Goal: Task Accomplishment & Management: Manage account settings

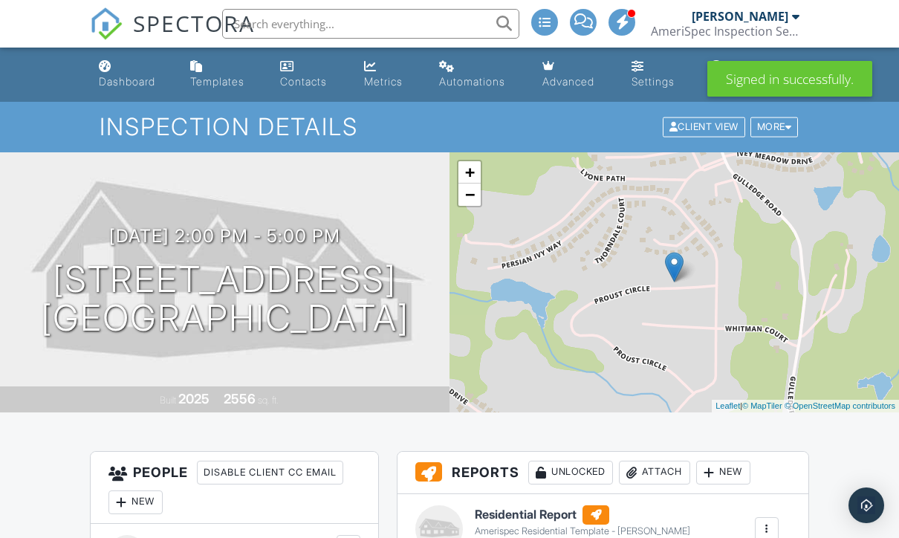
click at [769, 26] on div "AmeriSpec Inspection Services" at bounding box center [725, 31] width 149 height 15
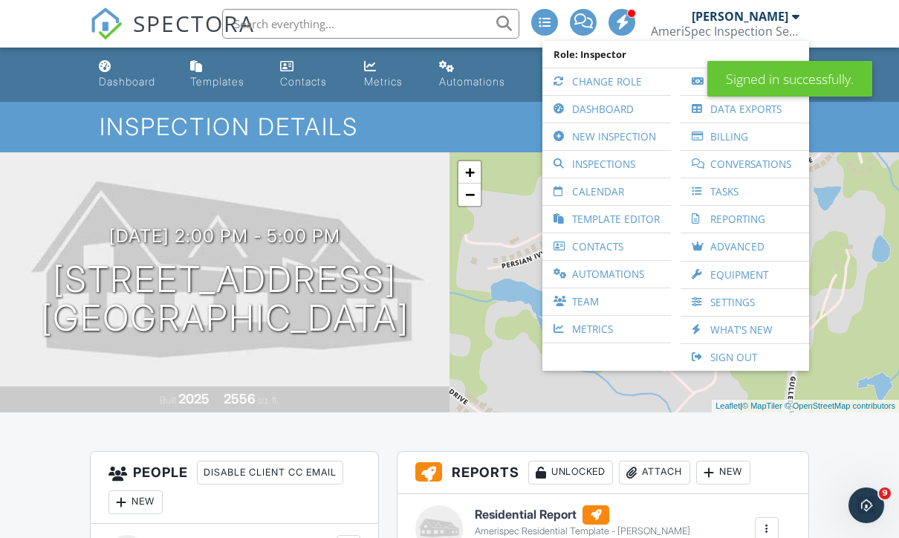
click at [623, 163] on link "Inspections" at bounding box center [607, 164] width 114 height 27
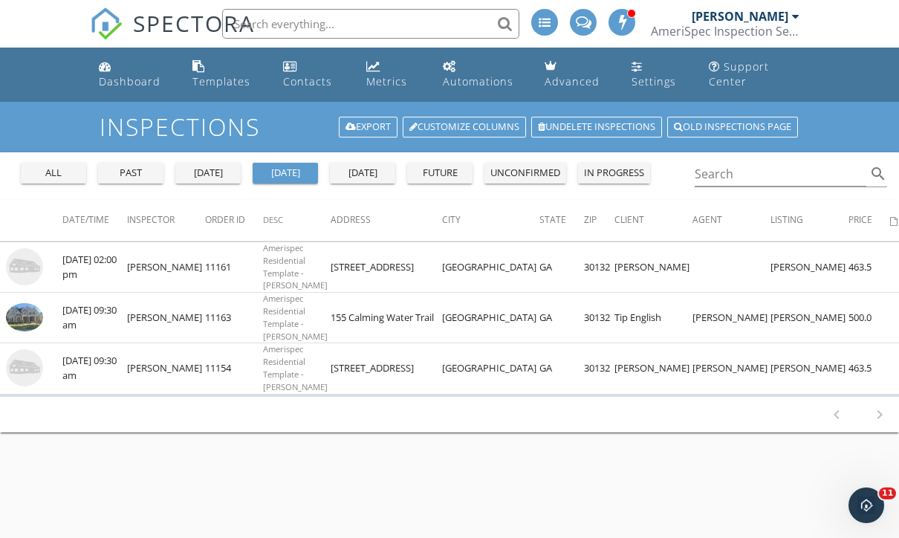
click at [129, 169] on div "past" at bounding box center [131, 173] width 54 height 15
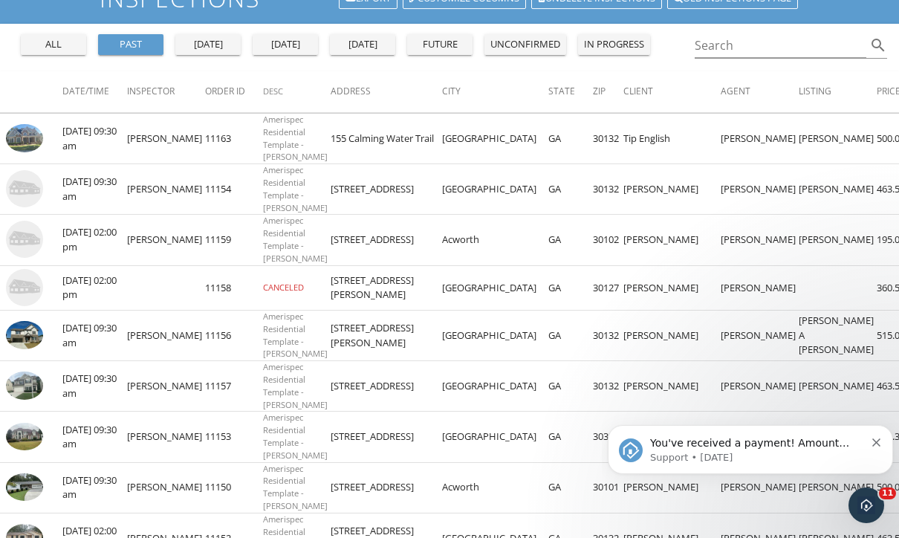
scroll to position [127, 0]
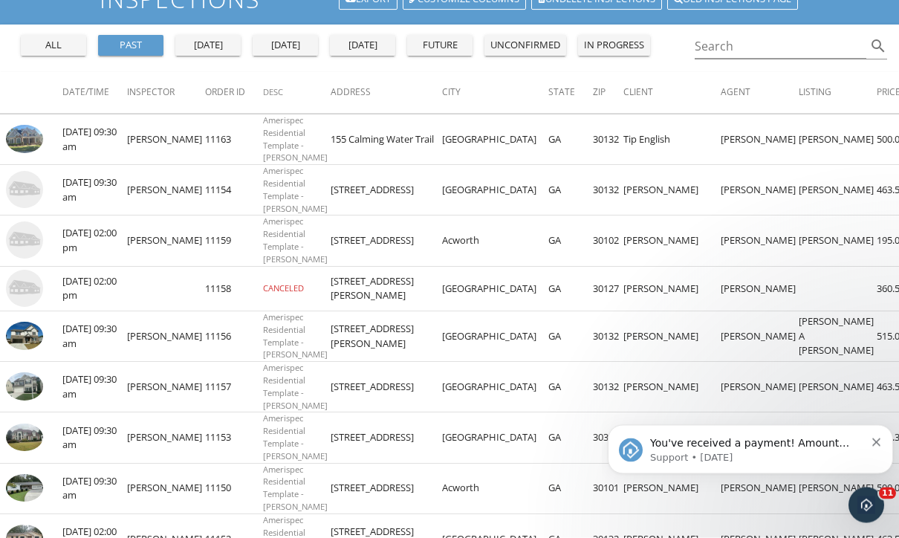
click at [30, 327] on img at bounding box center [24, 337] width 37 height 28
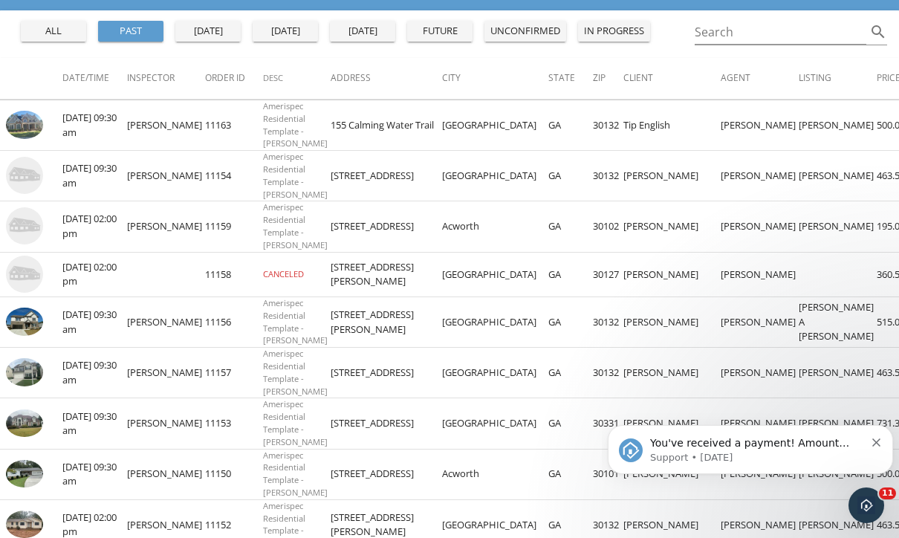
scroll to position [141, 0]
click at [15, 309] on img at bounding box center [24, 322] width 37 height 28
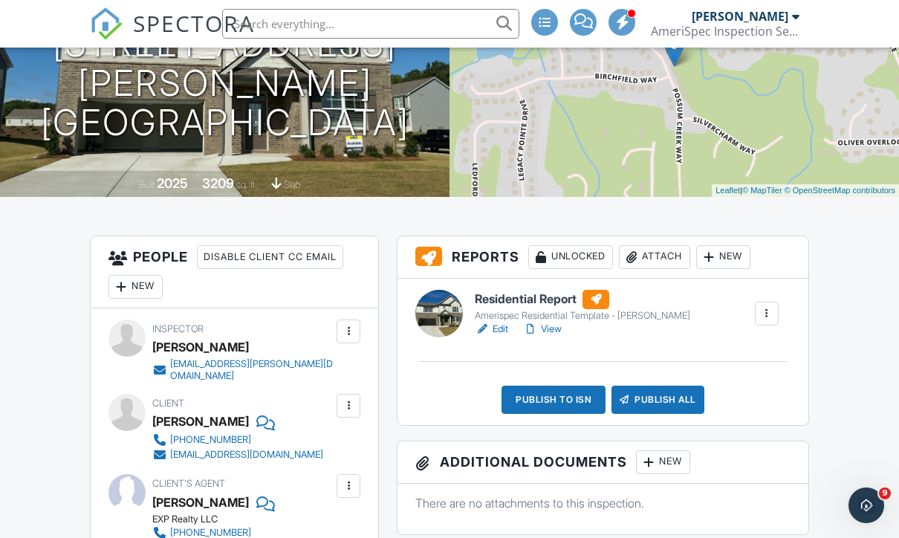
click at [572, 398] on div "Publish to ISN" at bounding box center [554, 400] width 104 height 28
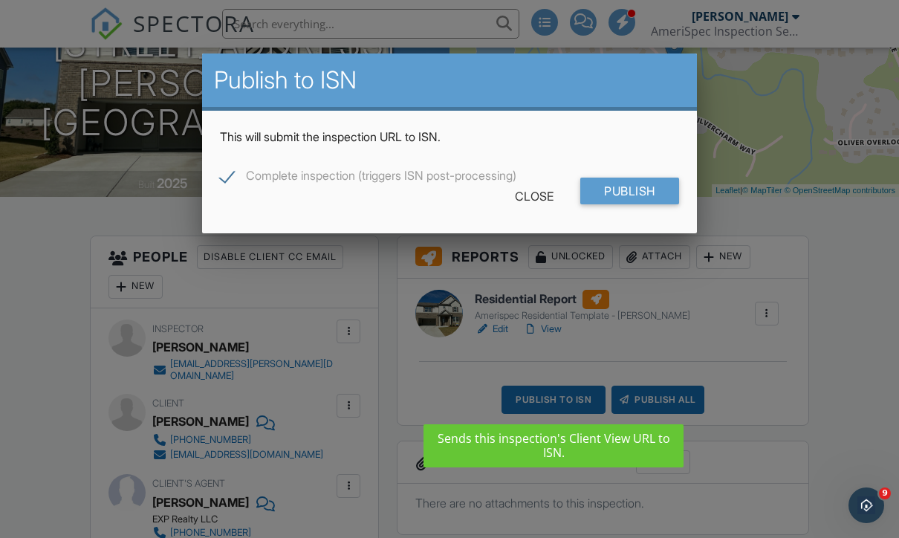
click at [660, 198] on input "Publish" at bounding box center [630, 191] width 99 height 27
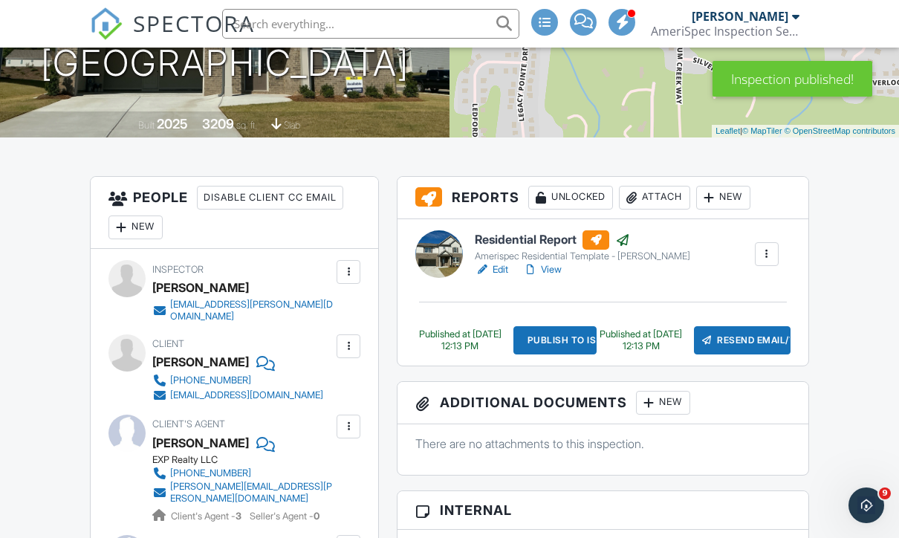
click at [764, 337] on div "Resend Email/Text" at bounding box center [742, 340] width 97 height 28
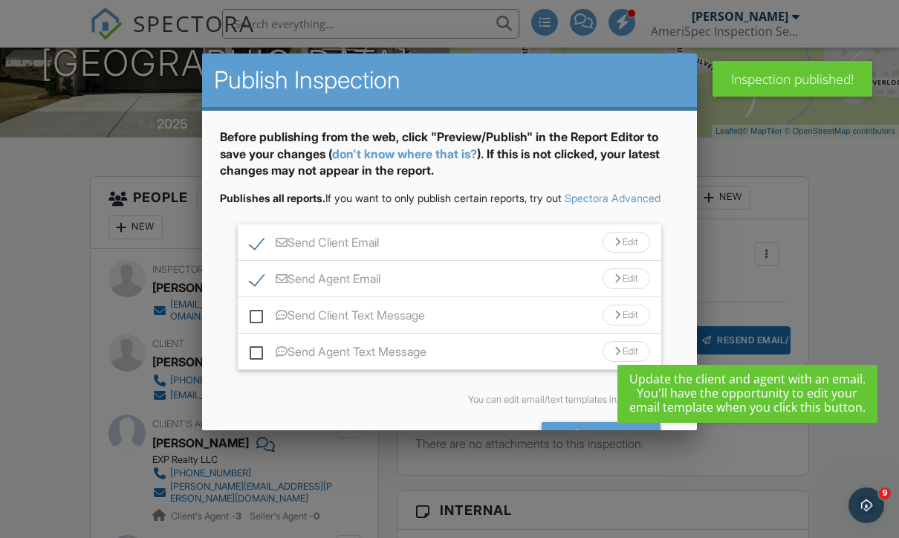
click at [256, 327] on label "Send Client Text Message" at bounding box center [337, 317] width 175 height 19
click at [256, 313] on input "Send Client Text Message" at bounding box center [255, 308] width 10 height 10
checkbox input "true"
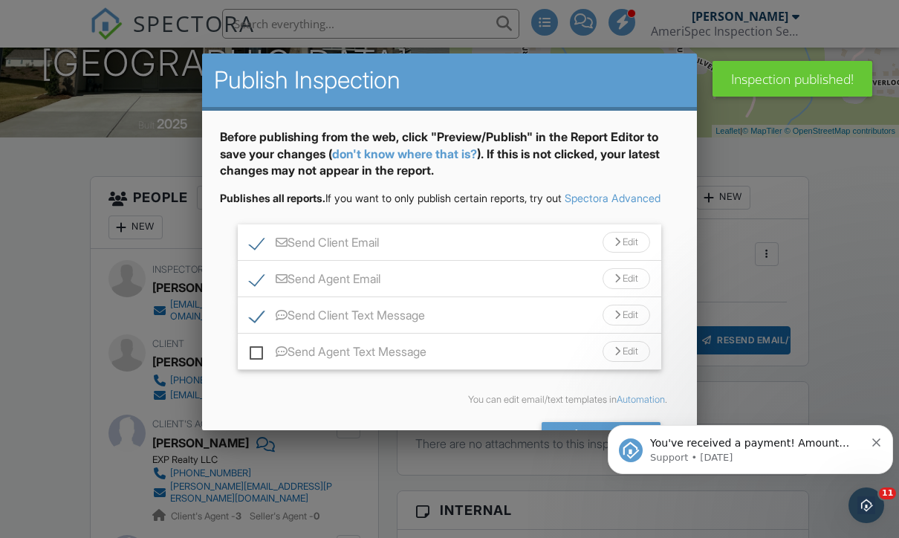
click at [252, 363] on label "Send Agent Text Message" at bounding box center [338, 354] width 177 height 19
click at [252, 349] on input "Send Agent Text Message" at bounding box center [255, 345] width 10 height 10
checkbox input "true"
click at [641, 441] on div "Send All" at bounding box center [601, 435] width 119 height 27
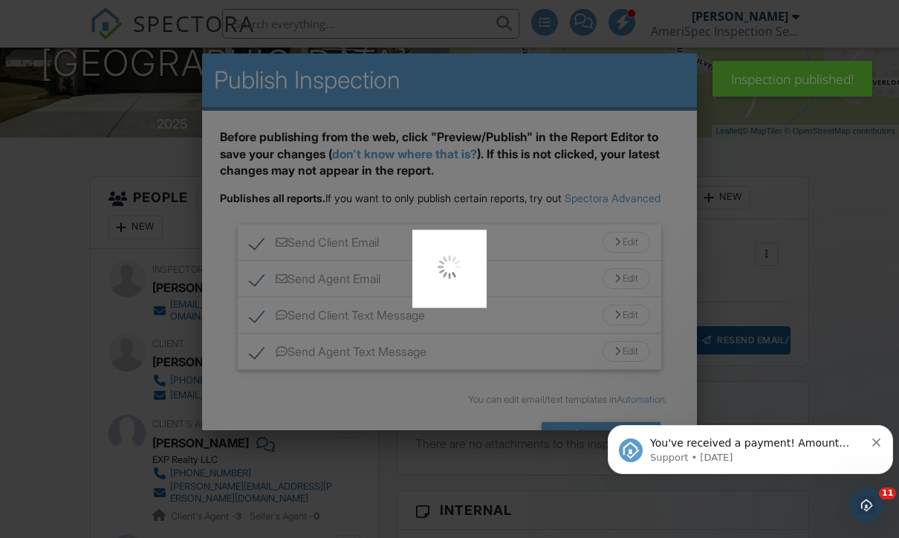
click at [878, 444] on icon "Dismiss notification" at bounding box center [877, 443] width 8 height 8
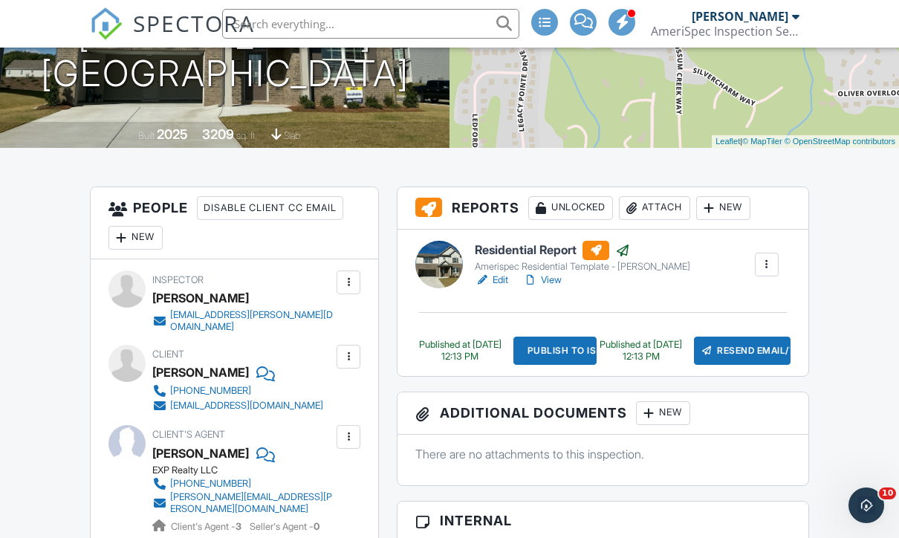
click at [777, 23] on div "[PERSON_NAME]" at bounding box center [740, 16] width 97 height 15
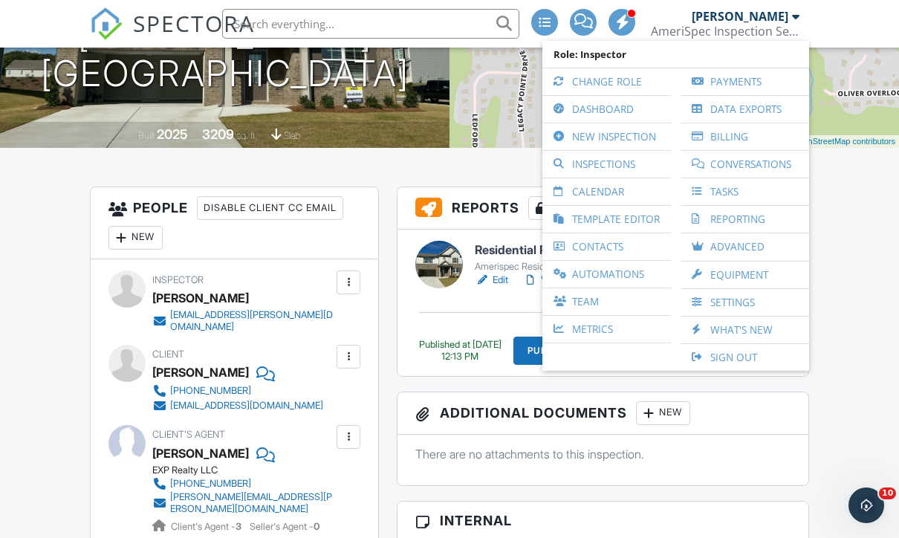
click at [639, 167] on link "Inspections" at bounding box center [607, 164] width 114 height 27
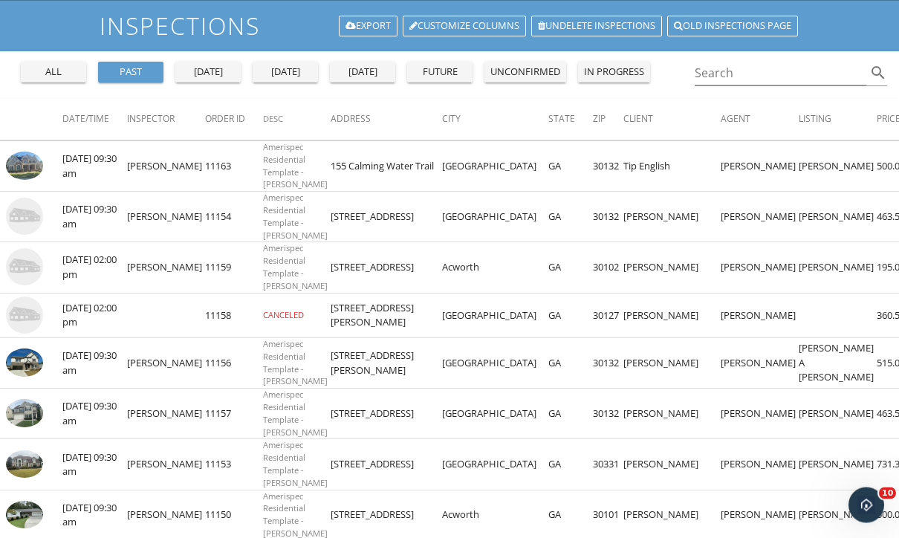
click at [25, 311] on img at bounding box center [24, 315] width 37 height 37
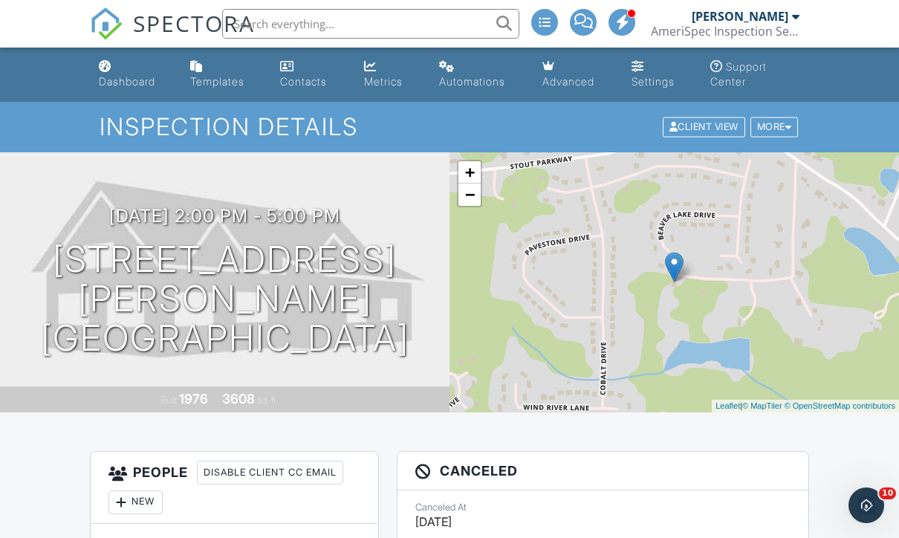
click at [776, 130] on div "More" at bounding box center [775, 127] width 48 height 20
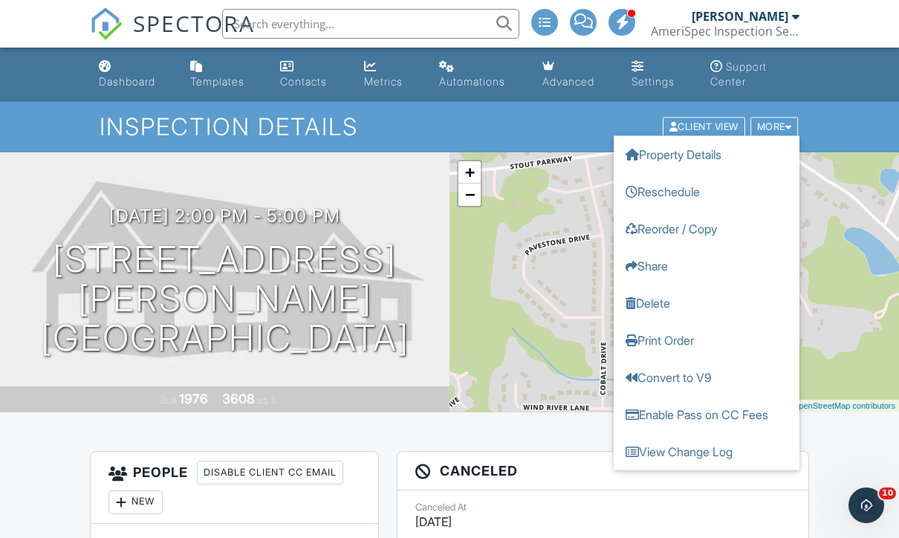
click at [661, 303] on link "Delete" at bounding box center [707, 303] width 186 height 37
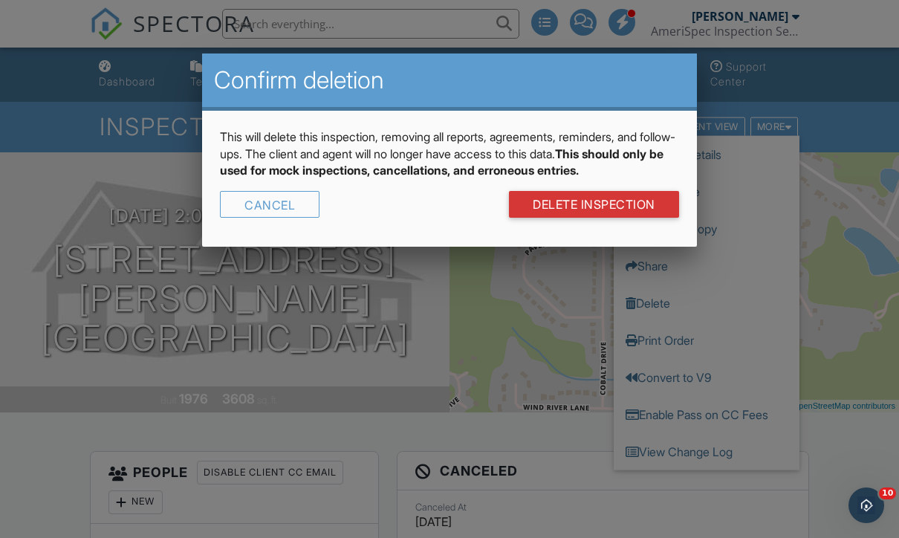
click at [642, 218] on link "DELETE Inspection" at bounding box center [594, 204] width 170 height 27
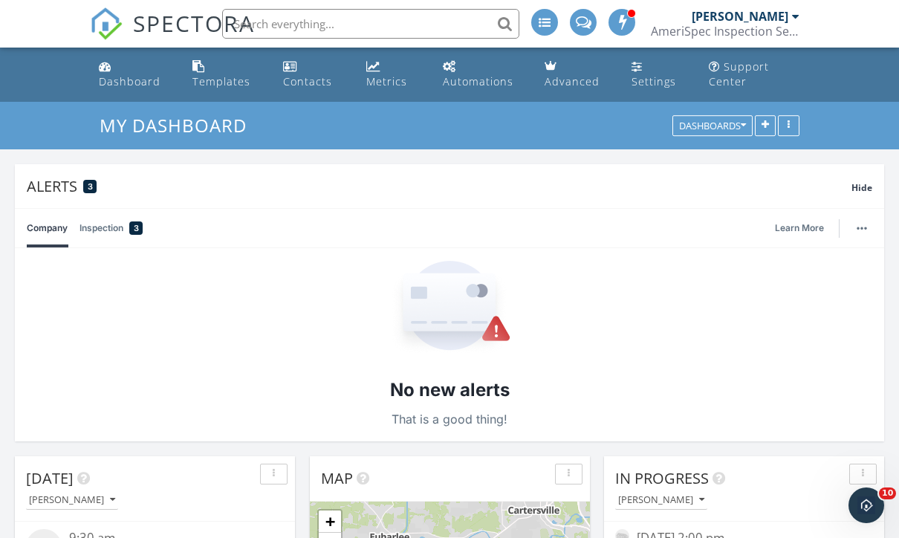
click at [765, 33] on div "AmeriSpec Inspection Services" at bounding box center [725, 31] width 149 height 15
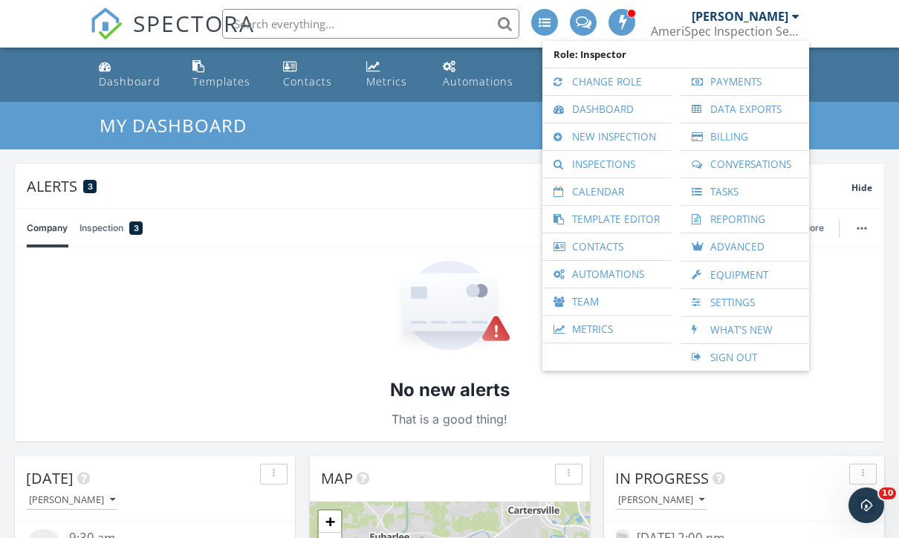
click at [627, 166] on link "Inspections" at bounding box center [607, 164] width 114 height 27
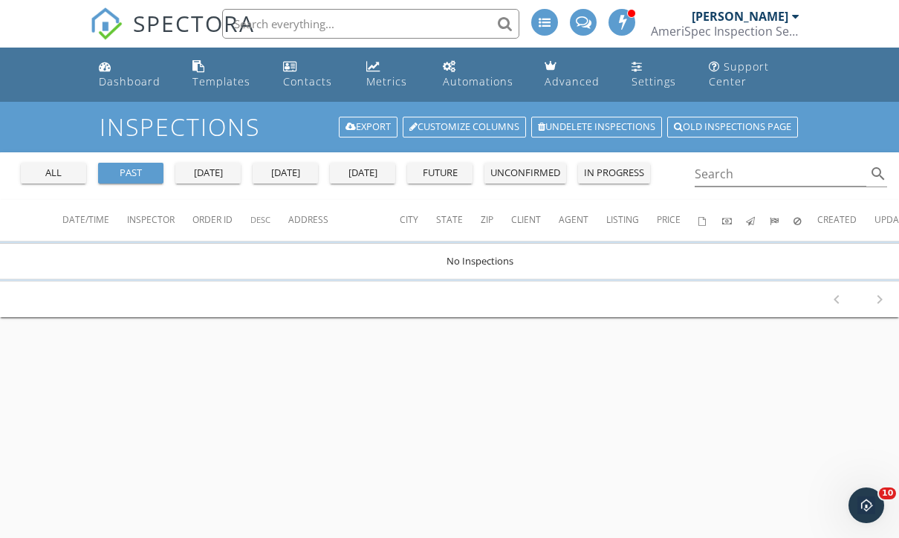
click at [52, 178] on div "all" at bounding box center [54, 173] width 54 height 15
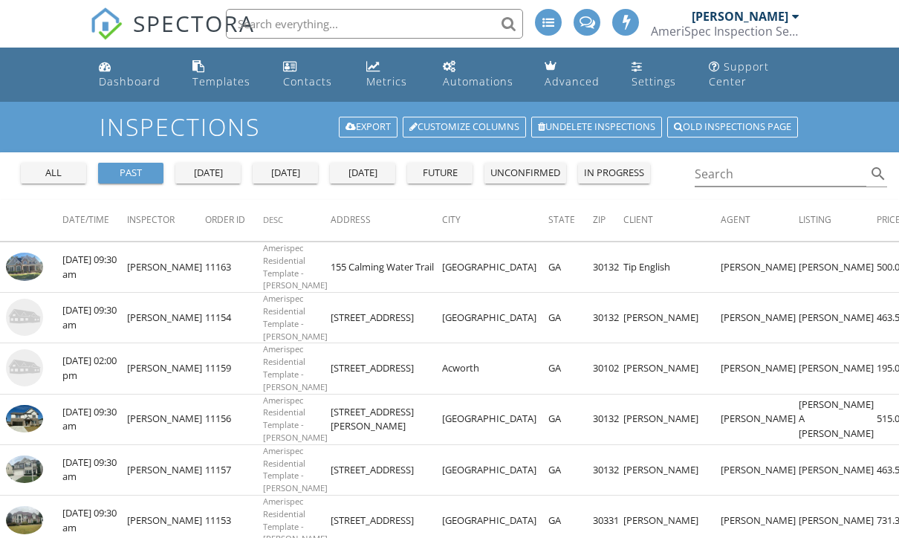
scroll to position [160, 0]
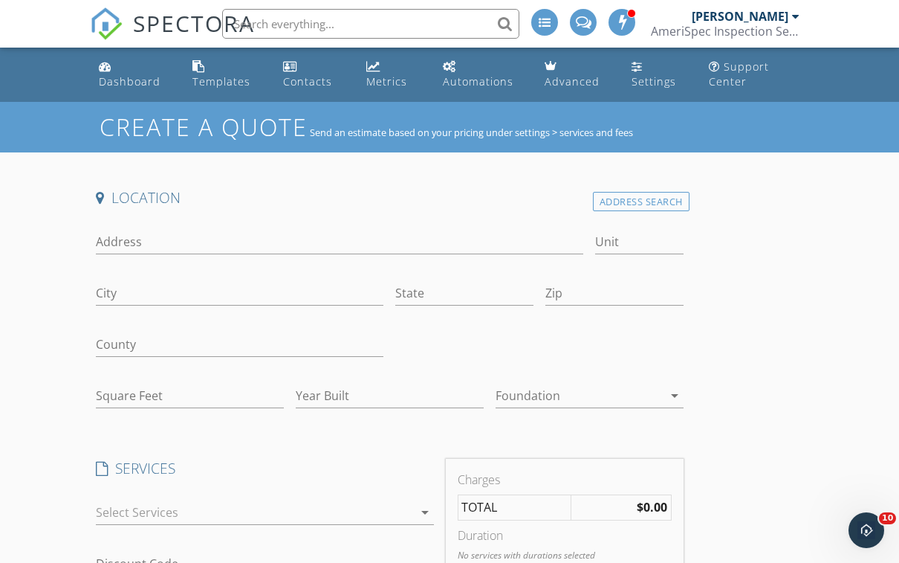
click at [781, 25] on div "AmeriSpec Inspection Services" at bounding box center [725, 31] width 149 height 15
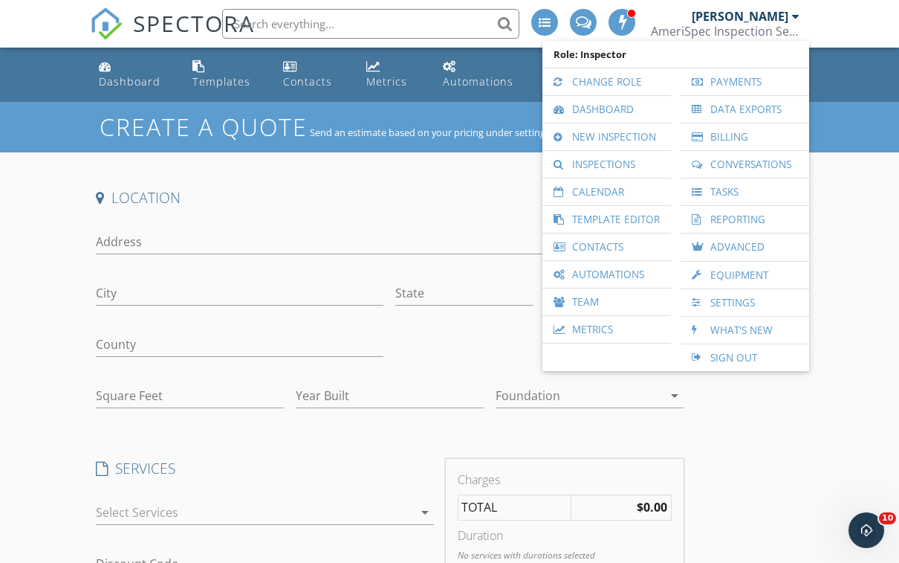
click at [629, 173] on link "Inspections" at bounding box center [607, 164] width 114 height 27
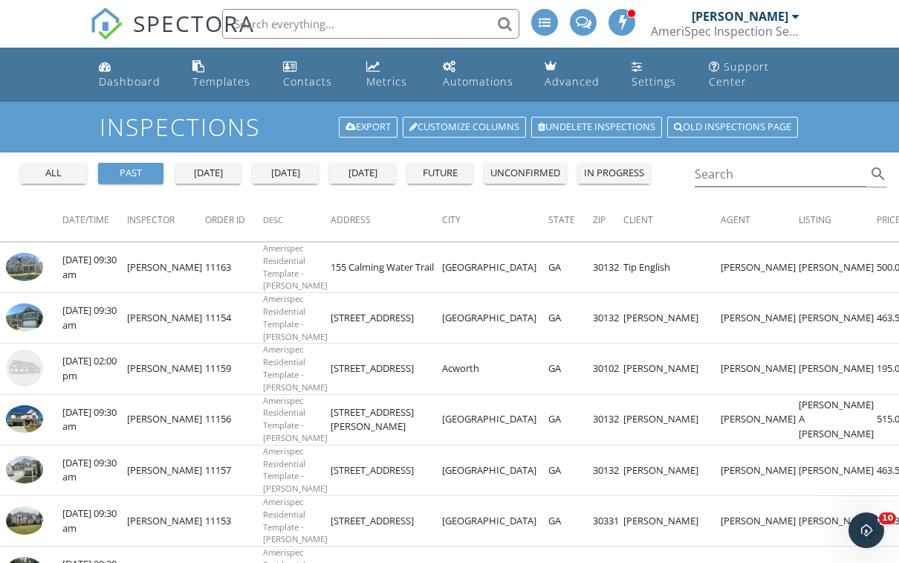
click at [271, 179] on div "today" at bounding box center [286, 173] width 54 height 15
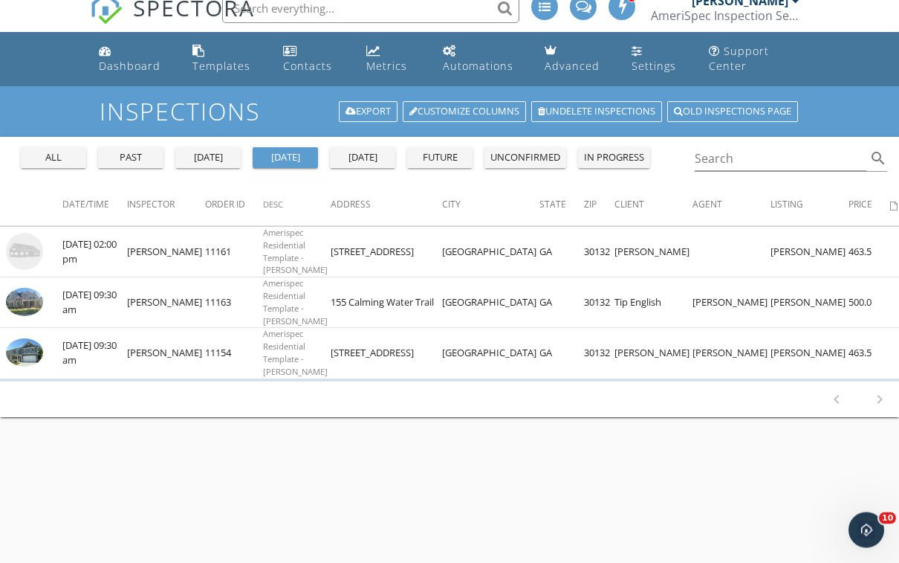
scroll to position [16, 0]
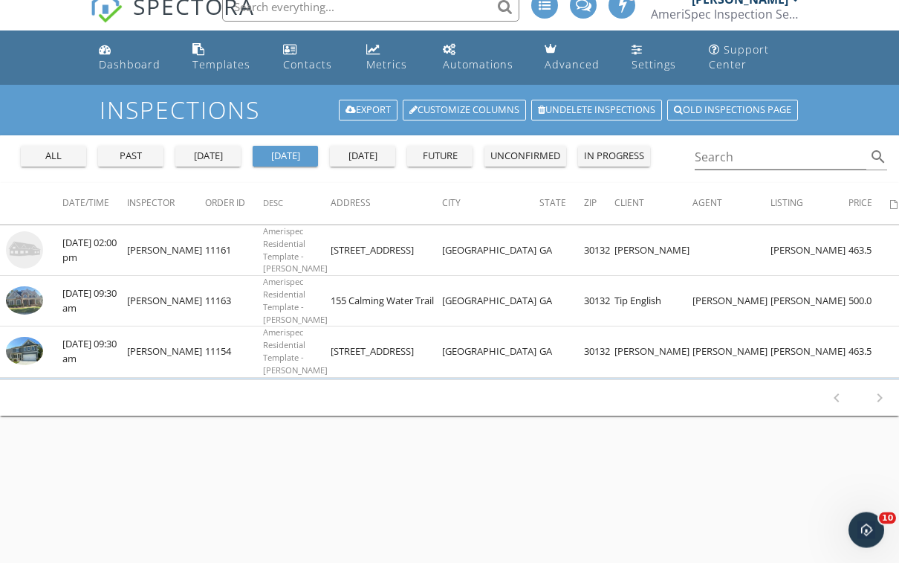
click at [28, 349] on img at bounding box center [24, 351] width 37 height 28
